Goal: Information Seeking & Learning: Find specific fact

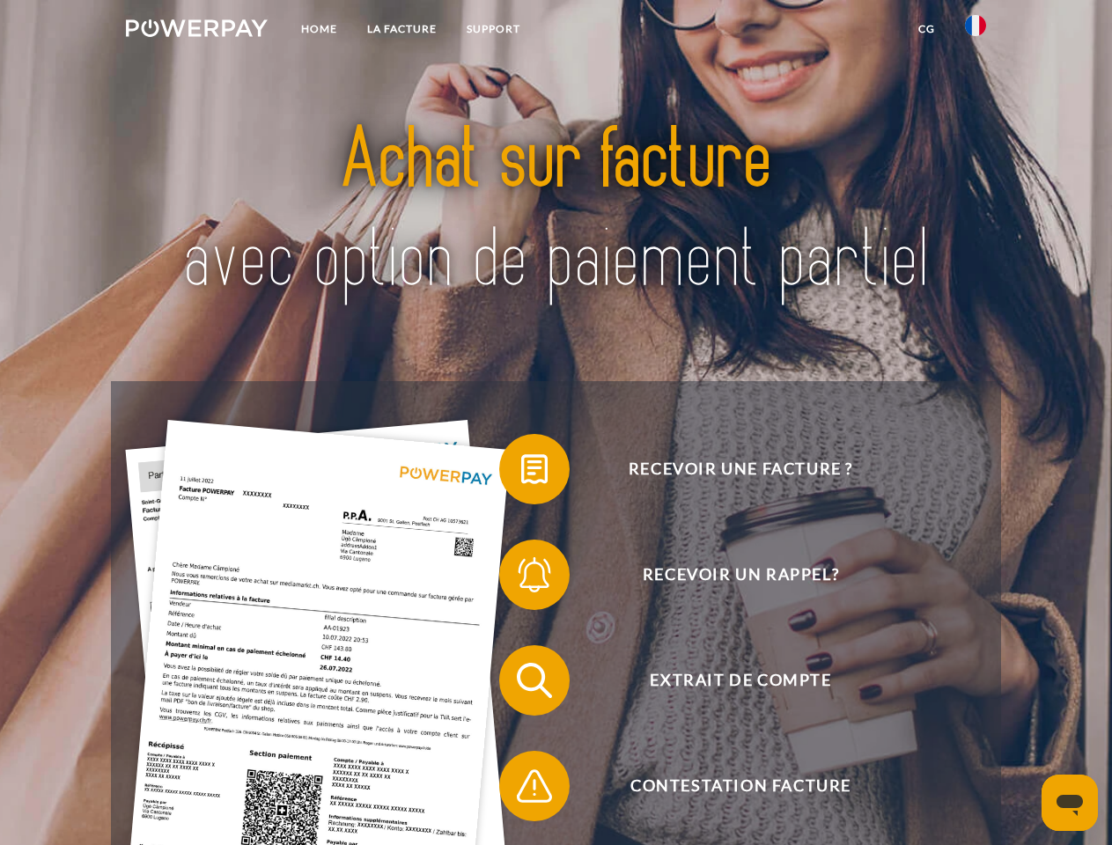
click at [196, 31] on img at bounding box center [197, 28] width 142 height 18
click at [975, 31] on img at bounding box center [975, 25] width 21 height 21
click at [926, 29] on link "CG" at bounding box center [926, 29] width 47 height 32
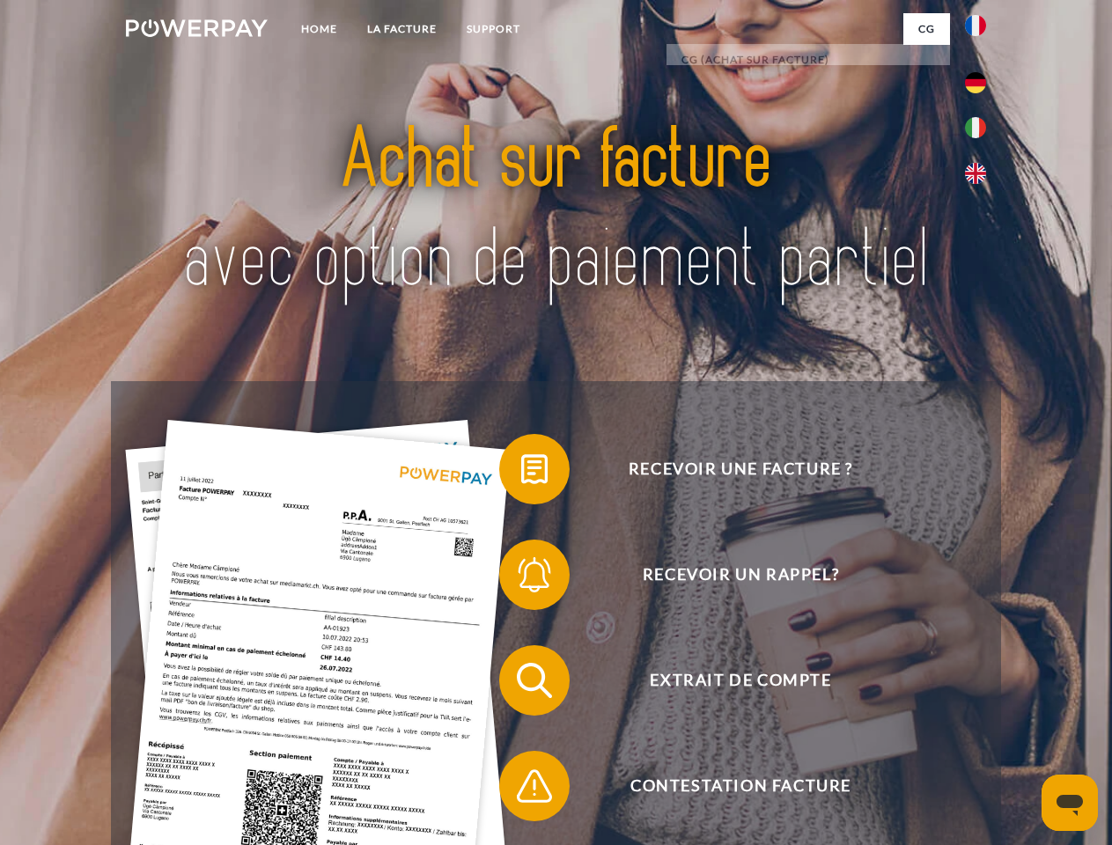
click at [521, 473] on span at bounding box center [508, 469] width 88 height 88
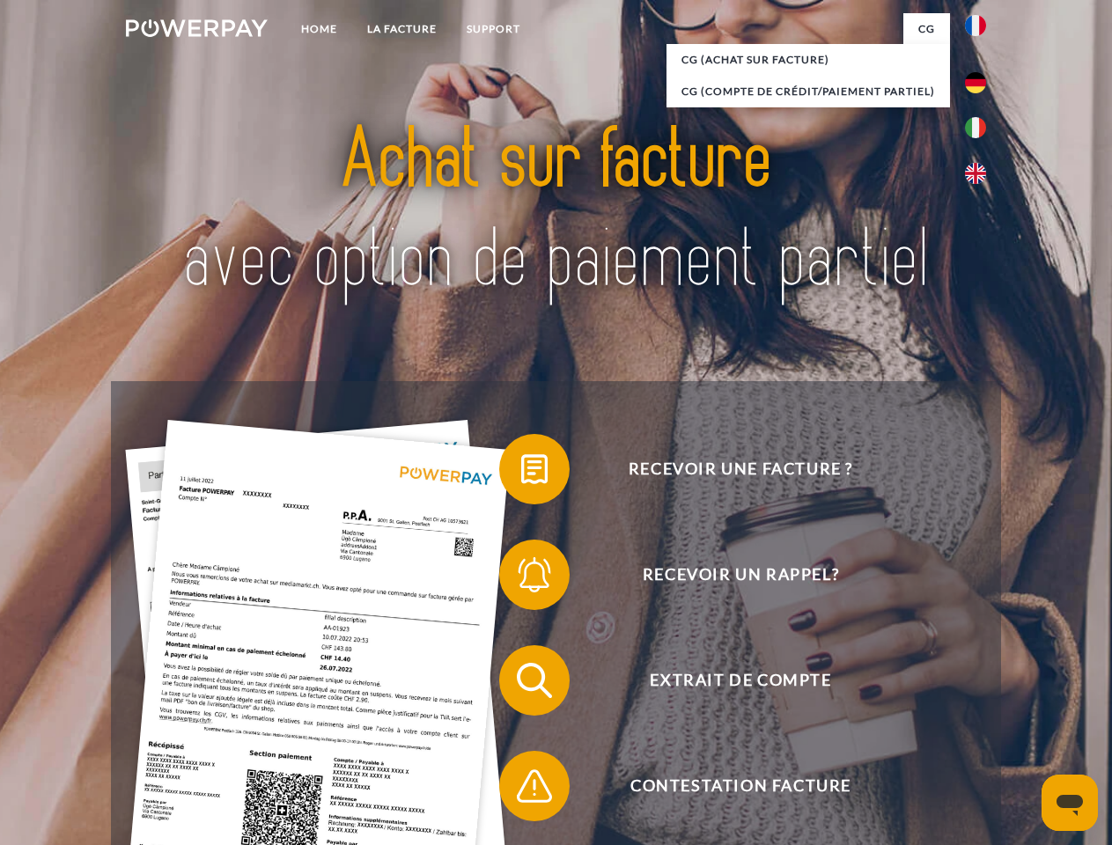
click at [521, 578] on span at bounding box center [508, 575] width 88 height 88
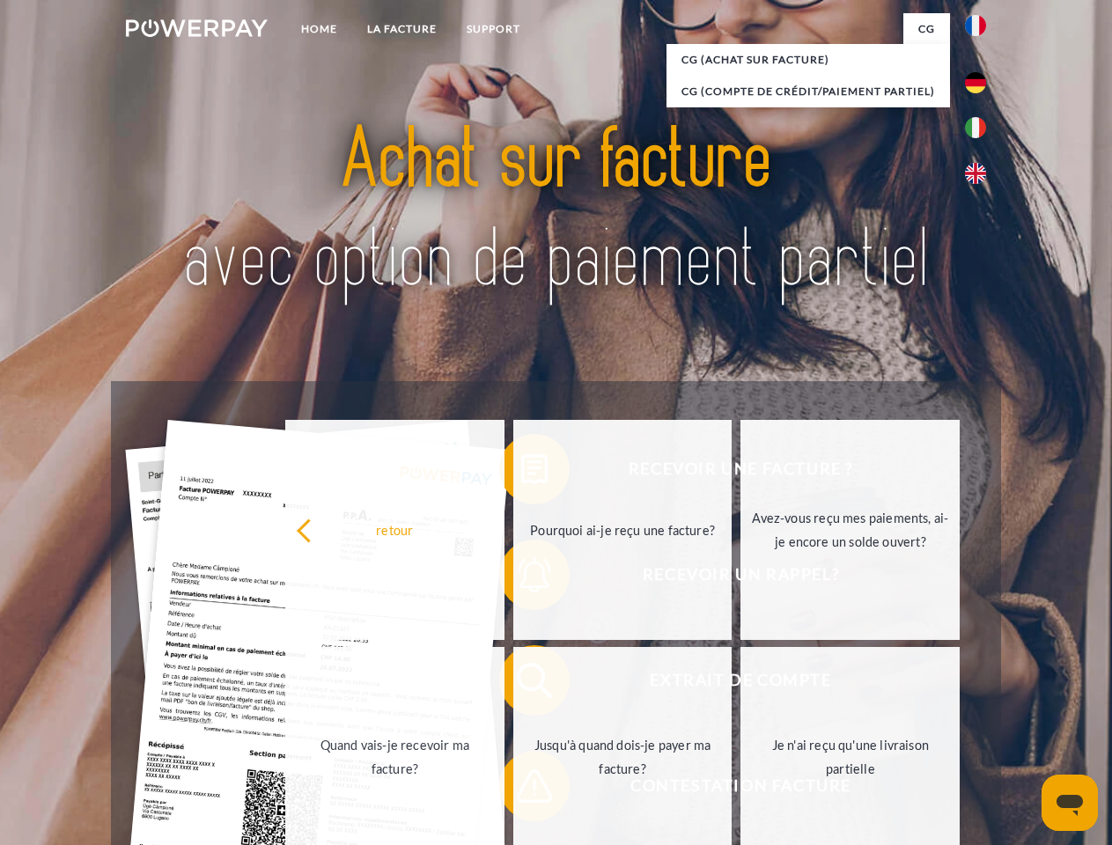
click at [521, 684] on link "Jusqu'à quand dois-je payer ma facture?" at bounding box center [622, 757] width 219 height 220
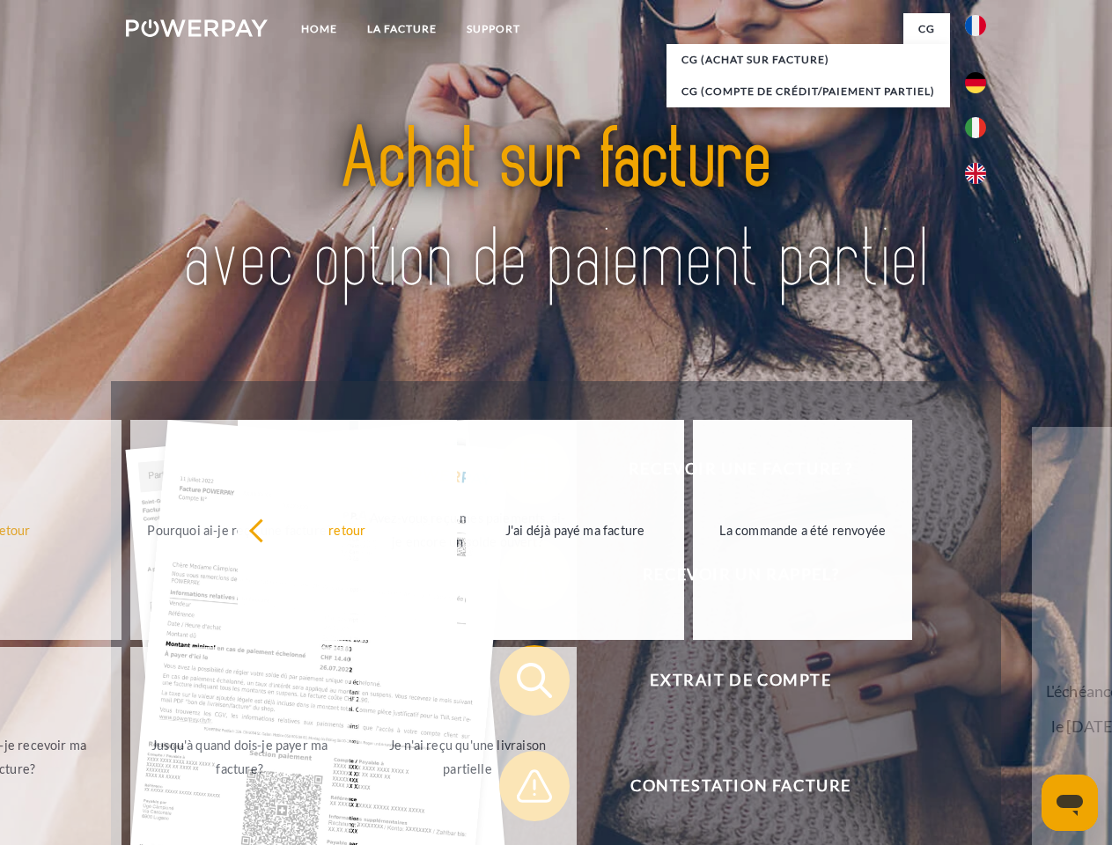
click at [521, 790] on span at bounding box center [508, 786] width 88 height 88
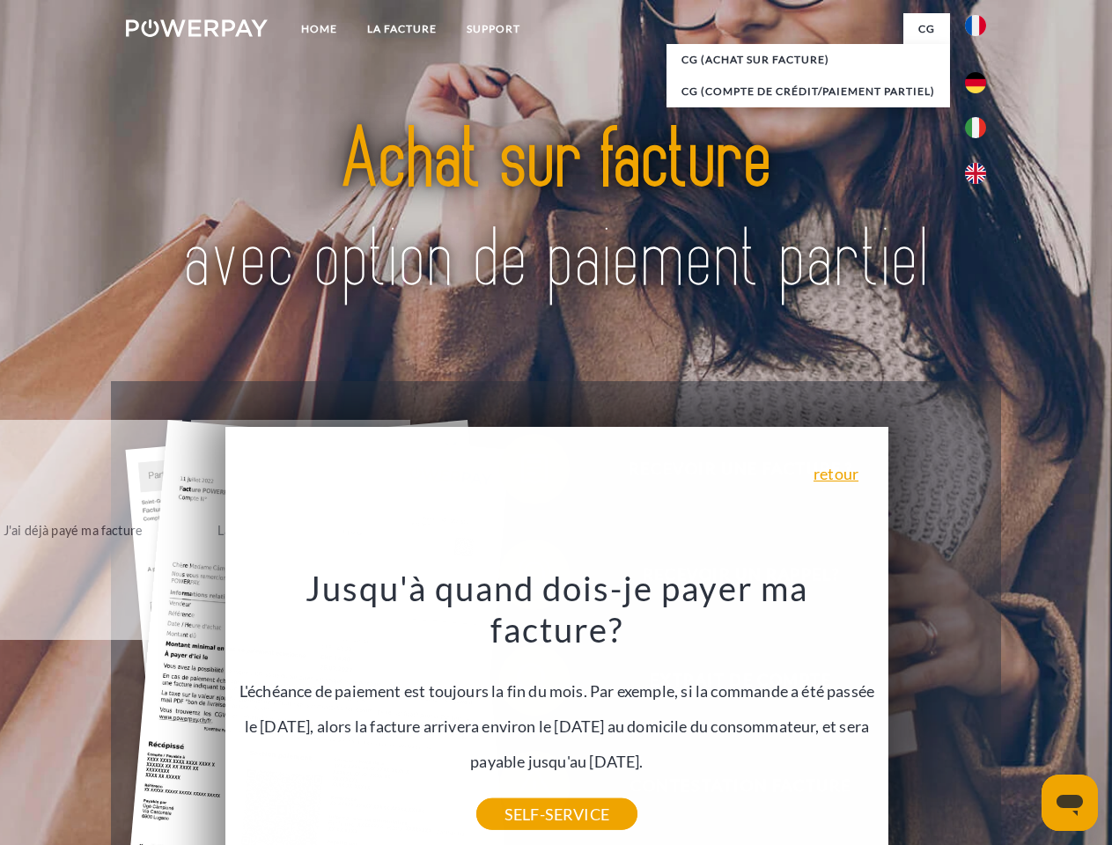
click at [1070, 803] on icon "Ouvrir la fenêtre de messagerie" at bounding box center [1069, 805] width 26 height 21
